Goal: Task Accomplishment & Management: Use online tool/utility

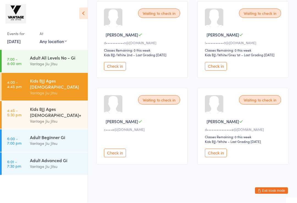
scroll to position [260, 0]
click at [57, 106] on div "Kids BJJ Ages [DEMOGRAPHIC_DATA]+" at bounding box center [56, 112] width 53 height 12
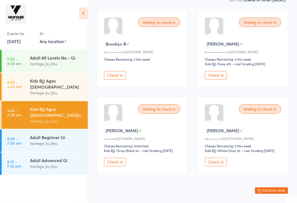
scroll to position [96, 0]
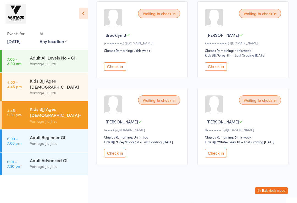
click at [64, 90] on div "Vantage Jiu Jitsu" at bounding box center [56, 93] width 53 height 6
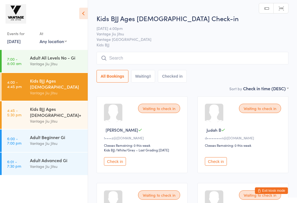
click at [40, 101] on div "Kids BJJ Ages 10+ Vantage Jiu Jitsu" at bounding box center [59, 115] width 58 height 28
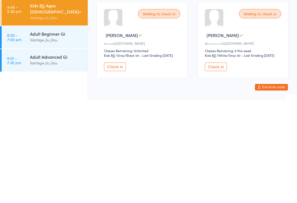
scroll to position [80, 0]
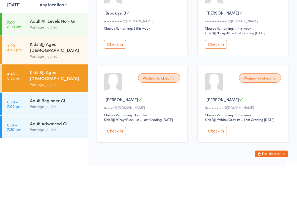
click at [70, 90] on div "Vantage Jiu Jitsu" at bounding box center [56, 93] width 53 height 6
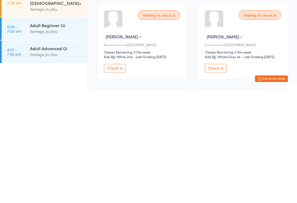
click at [114, 176] on button "Check in" at bounding box center [115, 180] width 22 height 9
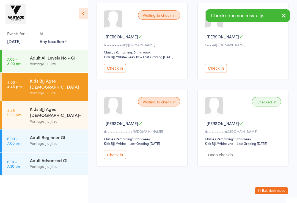
click at [121, 72] on button "Check in" at bounding box center [115, 68] width 22 height 9
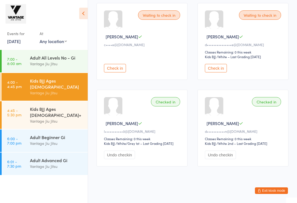
click at [222, 60] on select "Kids BJJ" at bounding box center [215, 56] width 20 height 5
click at [222, 72] on button "Check in" at bounding box center [216, 68] width 22 height 9
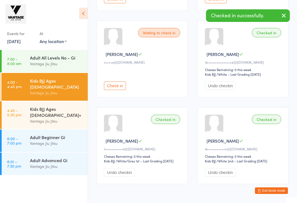
scroll to position [196, 0]
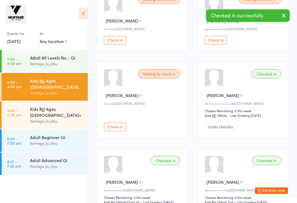
click at [117, 131] on button "Check in" at bounding box center [115, 127] width 22 height 9
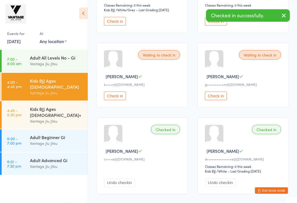
scroll to position [140, 0]
click at [119, 100] on button "Check in" at bounding box center [115, 96] width 22 height 9
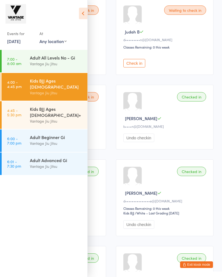
scroll to position [93, 0]
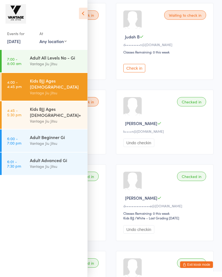
click at [82, 16] on icon at bounding box center [83, 14] width 9 height 12
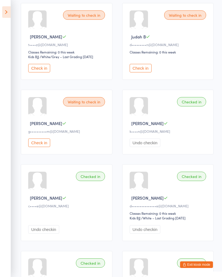
click at [144, 72] on button "Check in" at bounding box center [141, 68] width 22 height 9
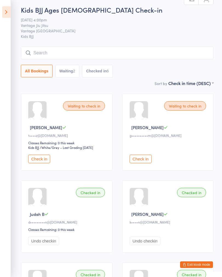
scroll to position [0, 0]
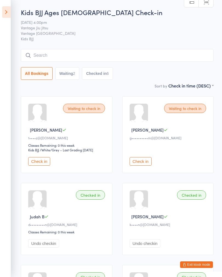
click at [147, 166] on button "Check in" at bounding box center [141, 161] width 22 height 9
click at [140, 163] on button "Check in" at bounding box center [141, 161] width 22 height 9
click at [146, 165] on button "Check in" at bounding box center [141, 161] width 22 height 9
click at [141, 166] on button "Check in" at bounding box center [141, 161] width 22 height 9
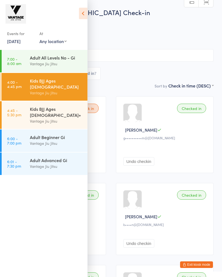
click at [83, 12] on icon at bounding box center [83, 14] width 9 height 12
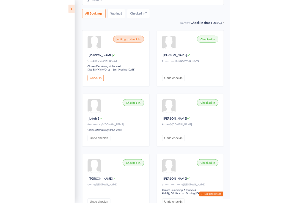
scroll to position [92, 0]
